Goal: Task Accomplishment & Management: Manage account settings

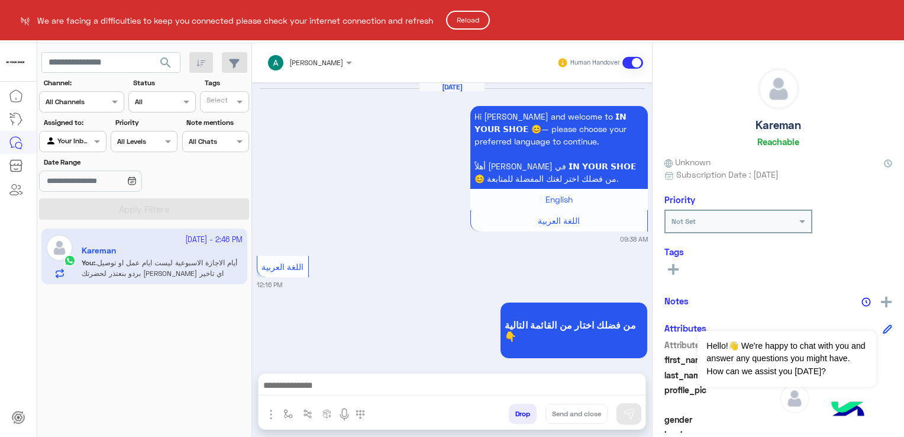
scroll to position [1061, 0]
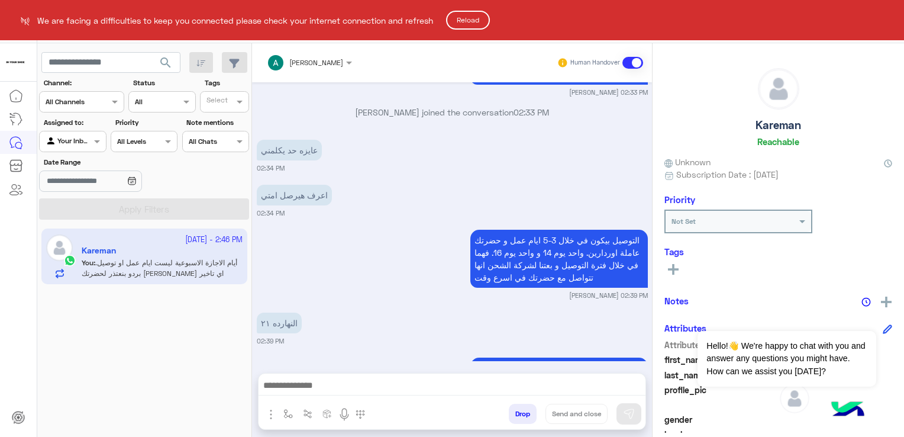
click at [482, 14] on button "Reload" at bounding box center [468, 20] width 44 height 19
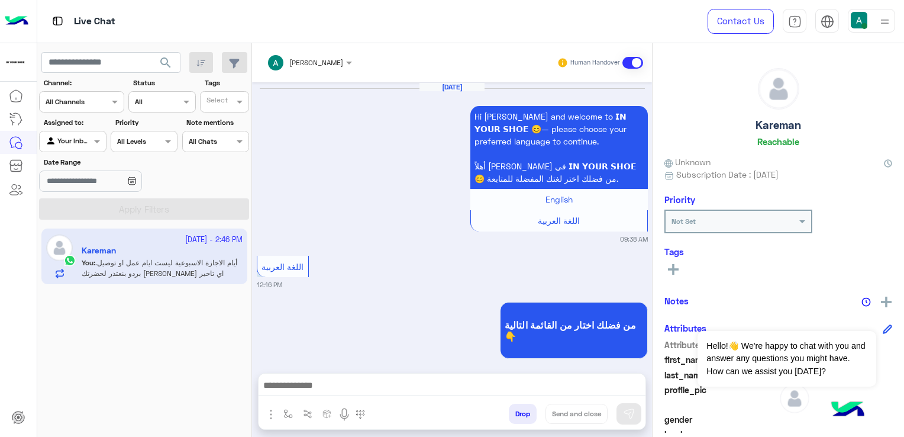
scroll to position [1061, 0]
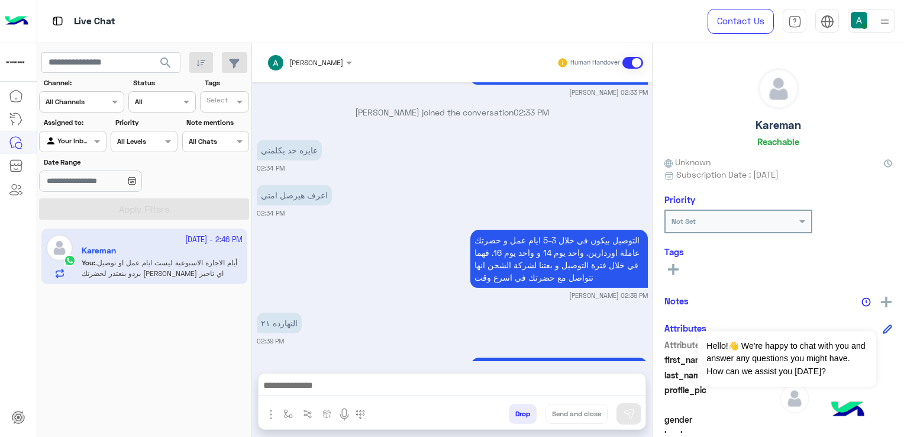
click at [90, 145] on div "Your Inbox" at bounding box center [68, 142] width 45 height 12
click at [70, 238] on div "Your Team" at bounding box center [73, 232] width 69 height 23
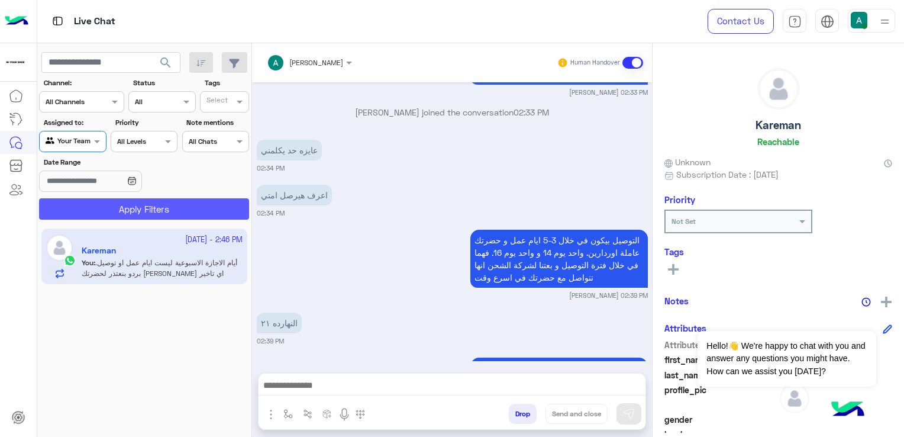
click at [93, 204] on button "Apply Filters" at bounding box center [144, 208] width 210 height 21
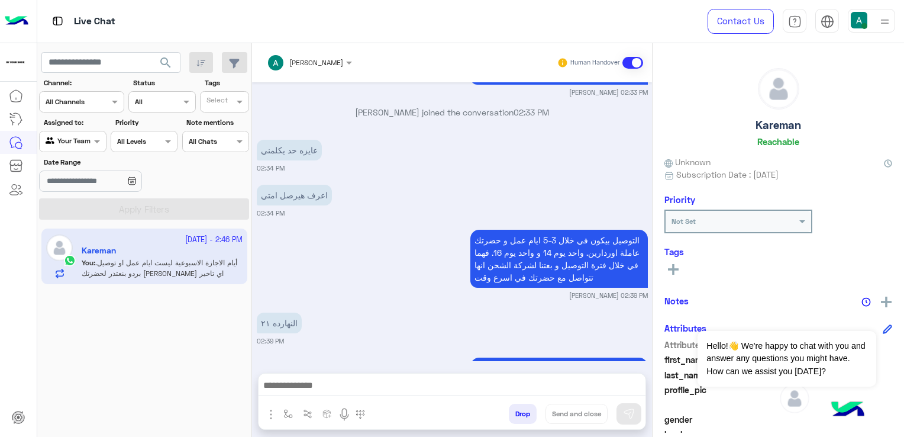
click at [89, 146] on div "Your Team" at bounding box center [68, 142] width 45 height 12
click at [73, 208] on b "Your Inbox" at bounding box center [77, 209] width 41 height 10
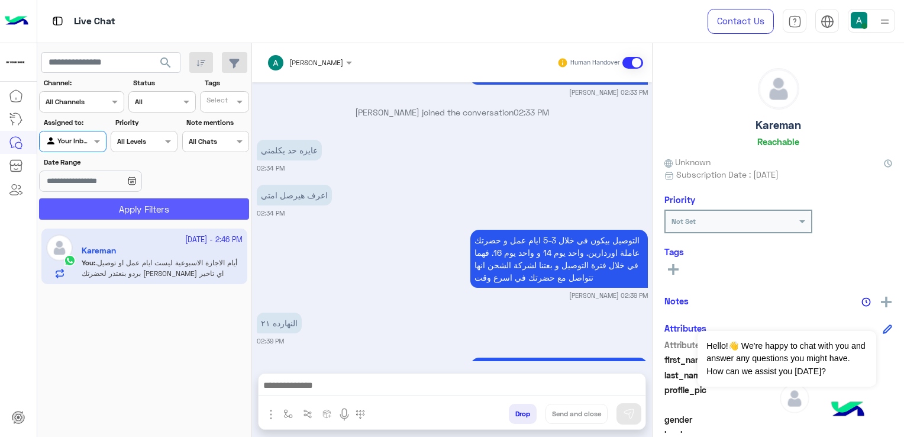
click at [164, 209] on button "Apply Filters" at bounding box center [144, 208] width 210 height 21
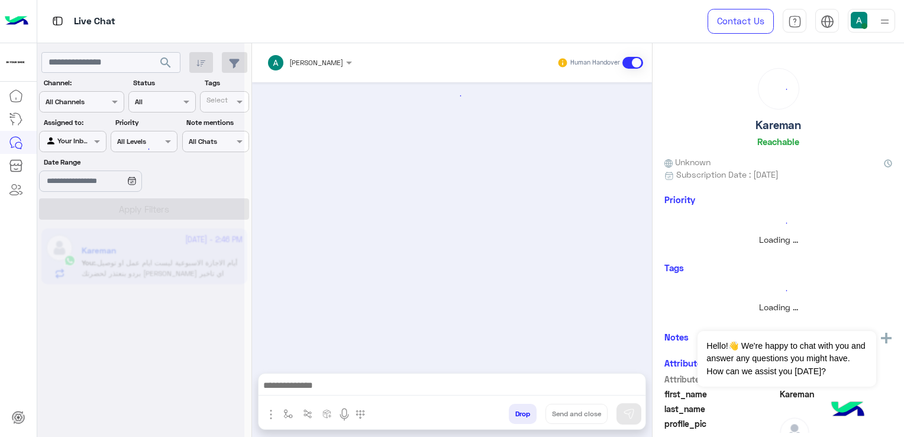
scroll to position [1061, 0]
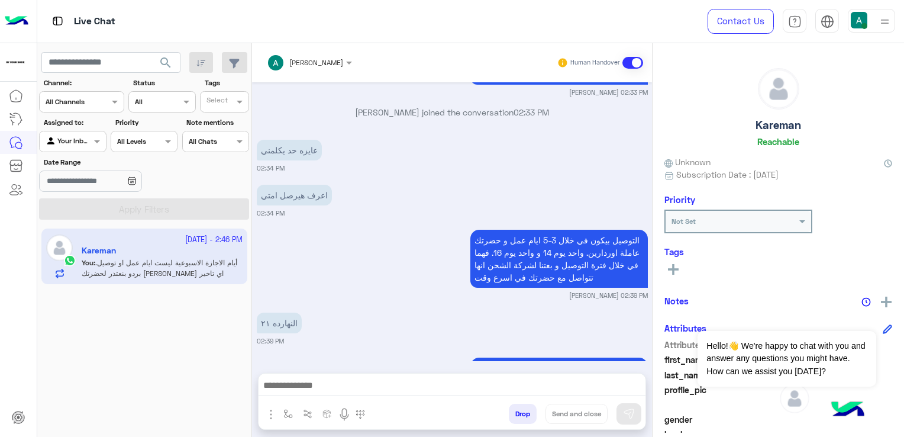
click at [888, 24] on img at bounding box center [885, 21] width 15 height 15
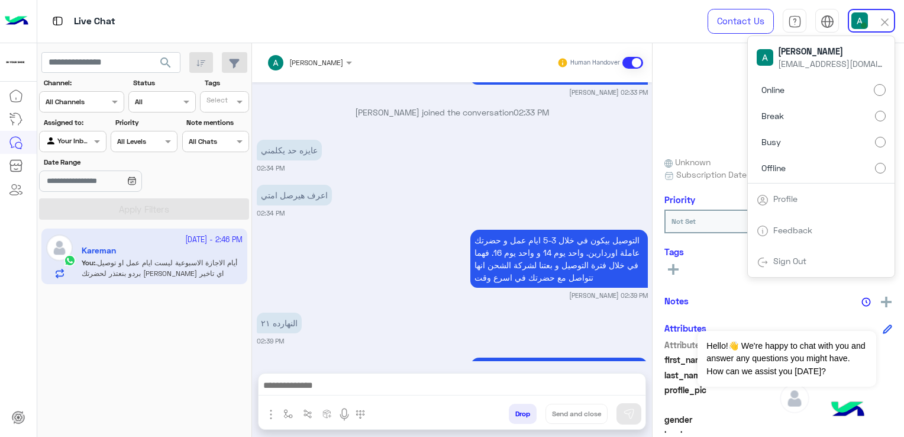
click at [888, 24] on img at bounding box center [885, 22] width 14 height 14
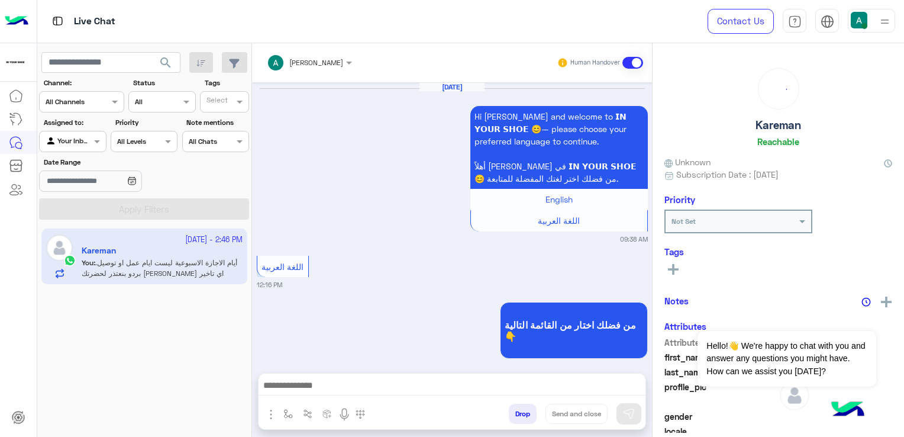
scroll to position [1061, 0]
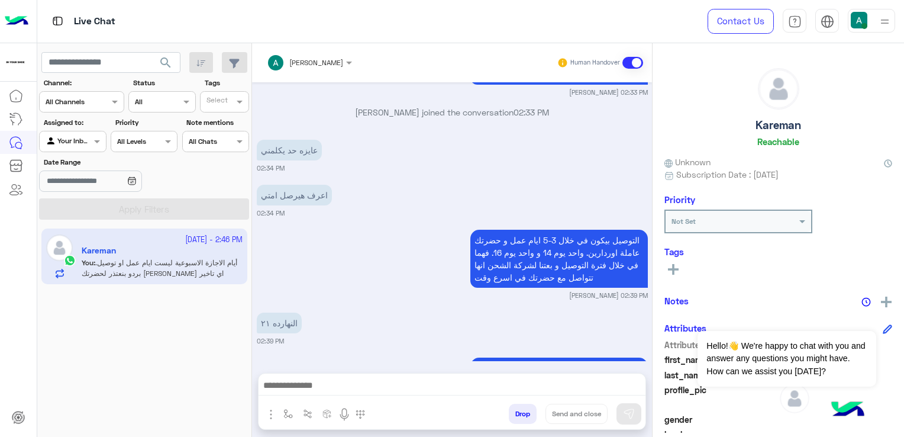
click at [855, 98] on div "Kareman Reachable" at bounding box center [779, 109] width 228 height 83
